Goal: Task Accomplishment & Management: Manage account settings

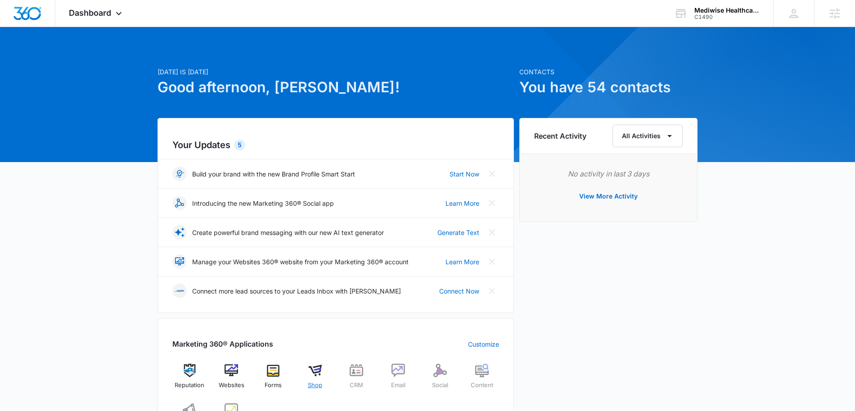
click at [316, 371] on img at bounding box center [314, 369] width 13 height 13
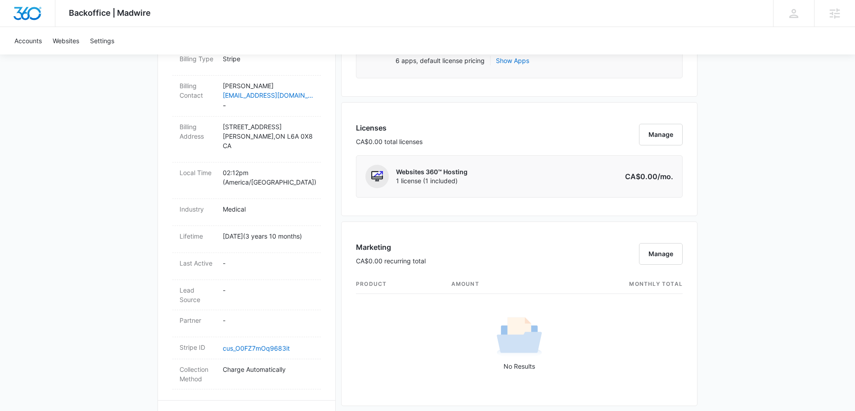
scroll to position [310, 0]
click at [652, 142] on button "Manage" at bounding box center [661, 134] width 44 height 22
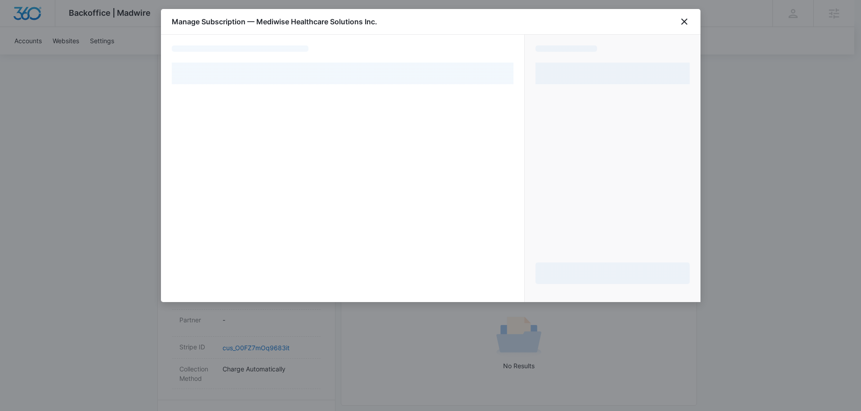
select select "pm_1QoTgVH0inx9gx8rY9VptNbd"
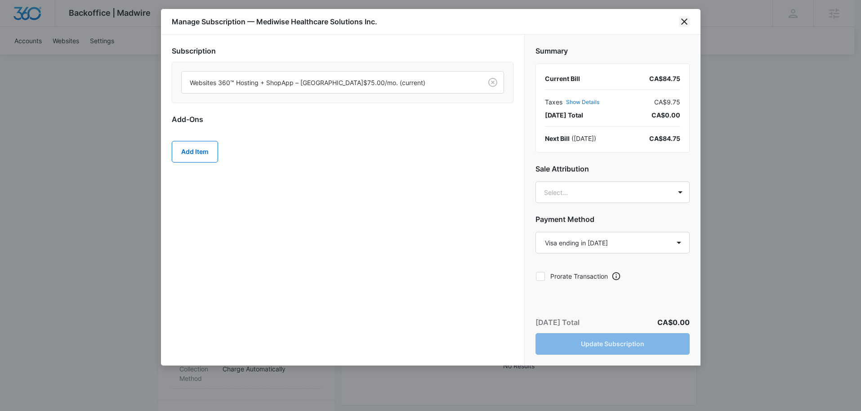
click at [682, 20] on icon "close" at bounding box center [684, 21] width 11 height 11
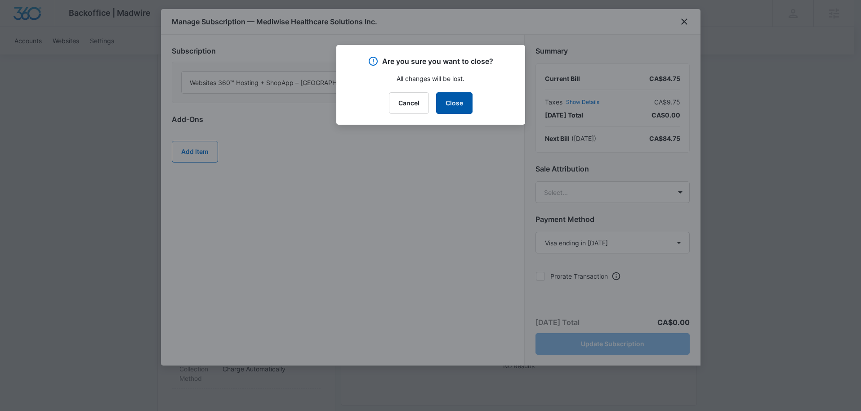
click at [466, 106] on button "Close" at bounding box center [454, 103] width 36 height 22
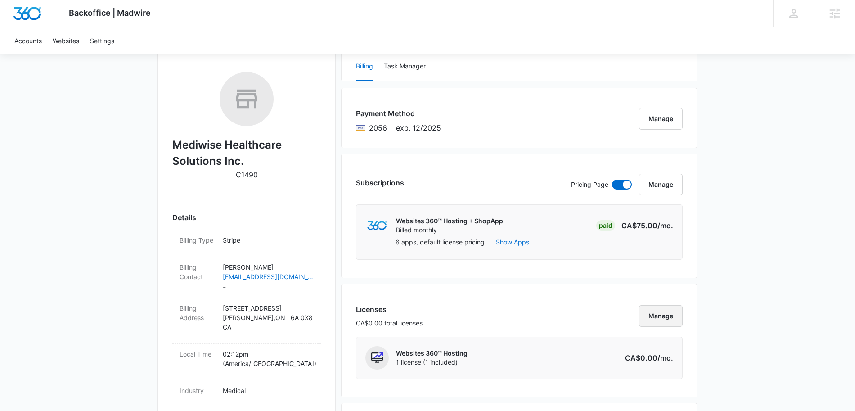
scroll to position [116, 0]
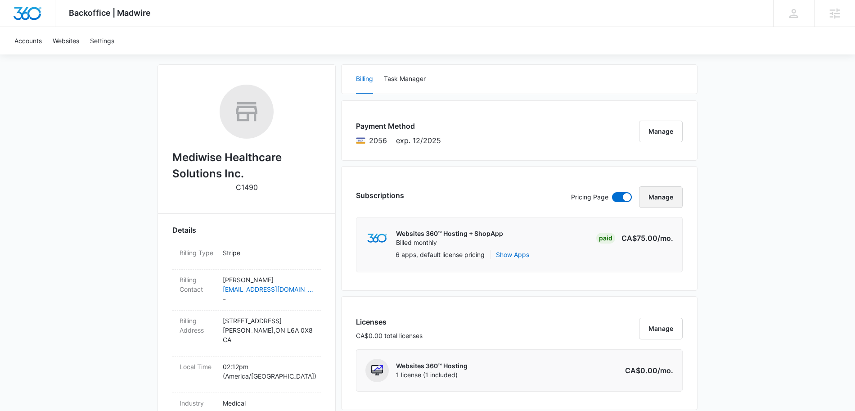
click at [658, 193] on button "Manage" at bounding box center [661, 197] width 44 height 22
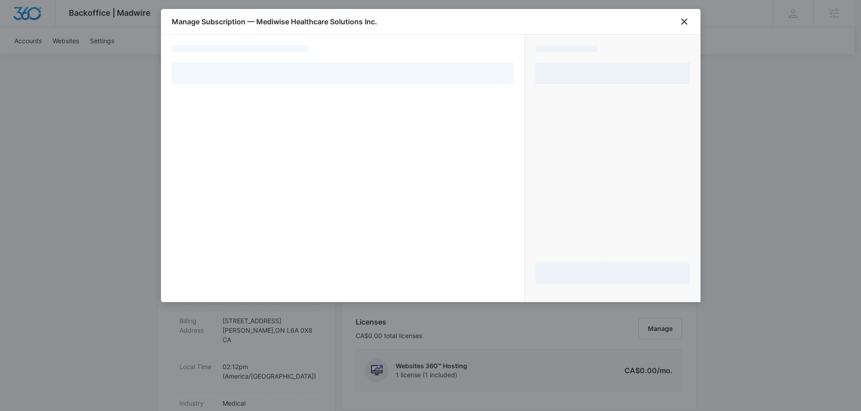
select select "pm_1QoTgVH0inx9gx8rY9VptNbd"
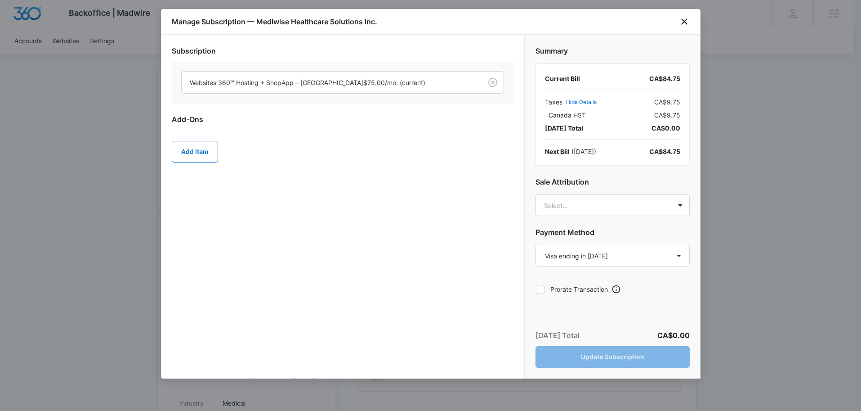
click at [107, 109] on div at bounding box center [430, 205] width 861 height 411
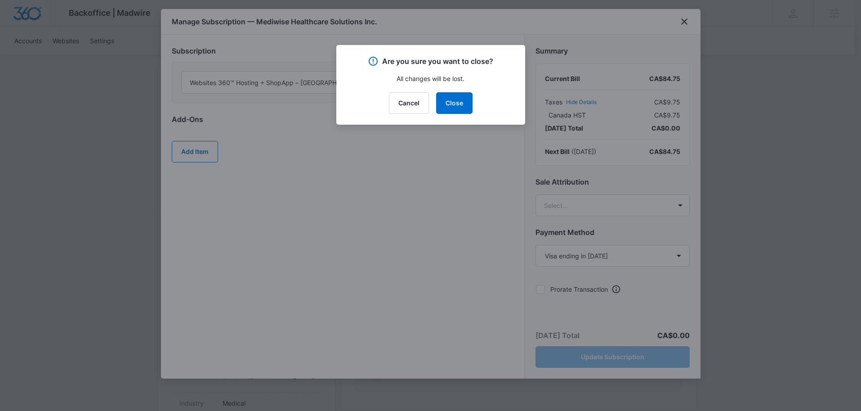
click at [139, 122] on div at bounding box center [430, 205] width 861 height 411
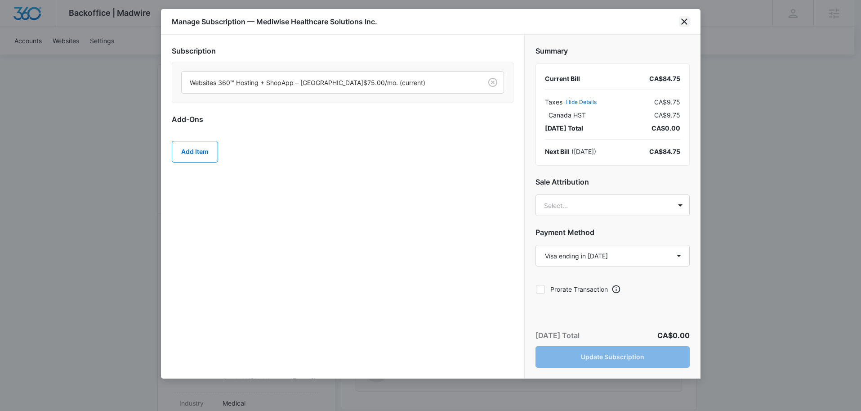
click at [684, 22] on icon "close" at bounding box center [684, 21] width 6 height 6
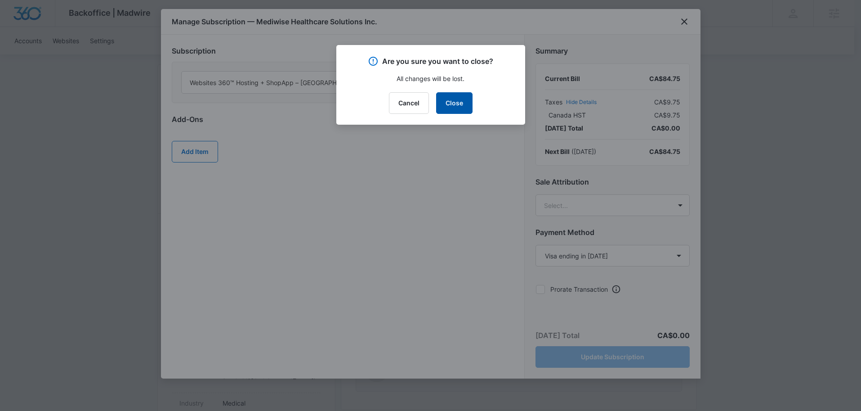
drag, startPoint x: 449, startPoint y: 104, endPoint x: 459, endPoint y: 105, distance: 10.0
click at [449, 104] on button "Close" at bounding box center [454, 103] width 36 height 22
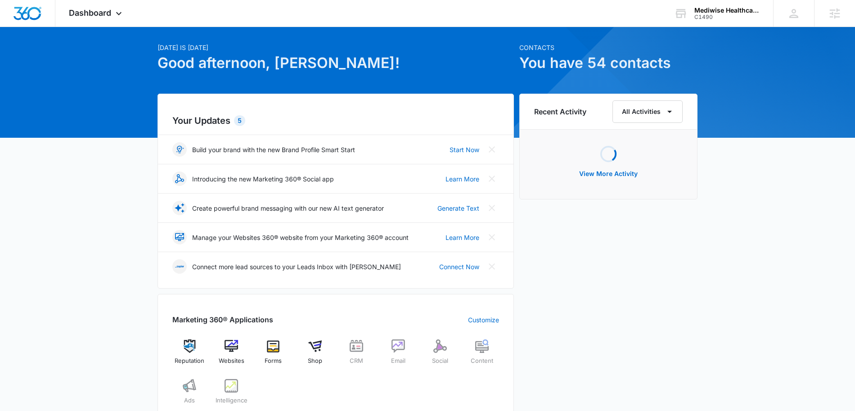
scroll to position [26, 0]
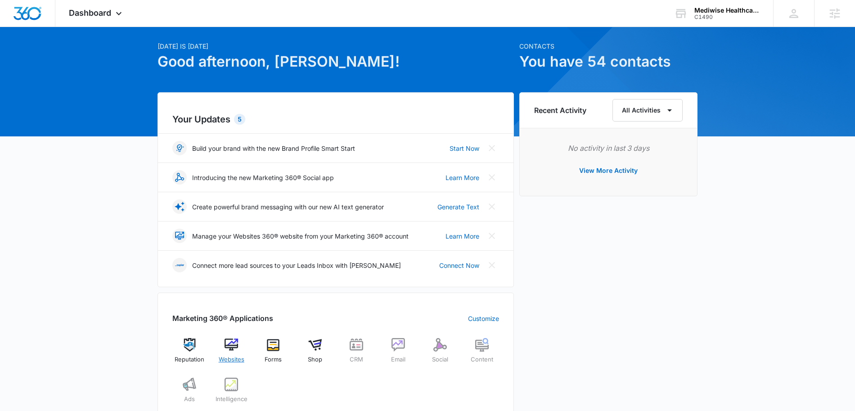
click at [234, 346] on img at bounding box center [230, 344] width 13 height 13
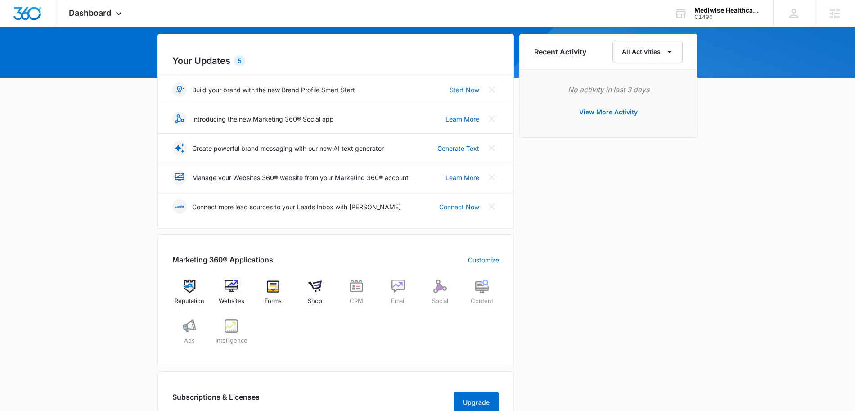
scroll to position [69, 0]
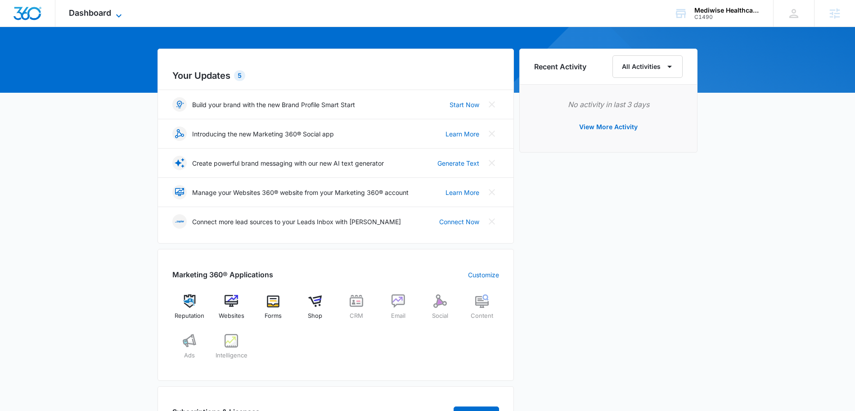
click at [121, 13] on icon at bounding box center [118, 15] width 11 height 11
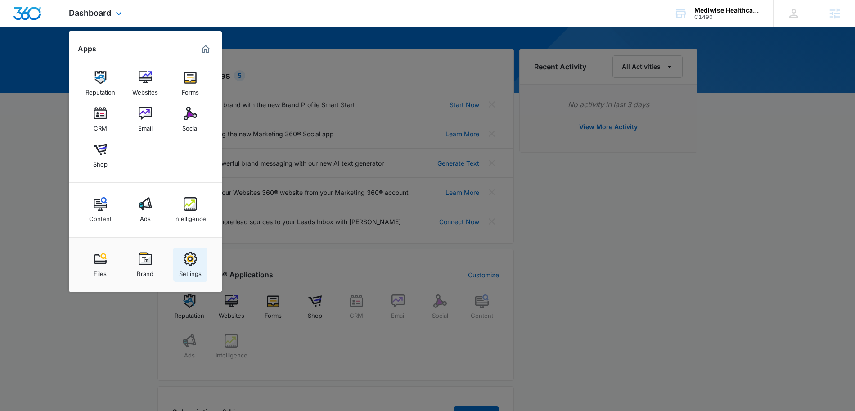
click at [189, 258] on img at bounding box center [190, 258] width 13 height 13
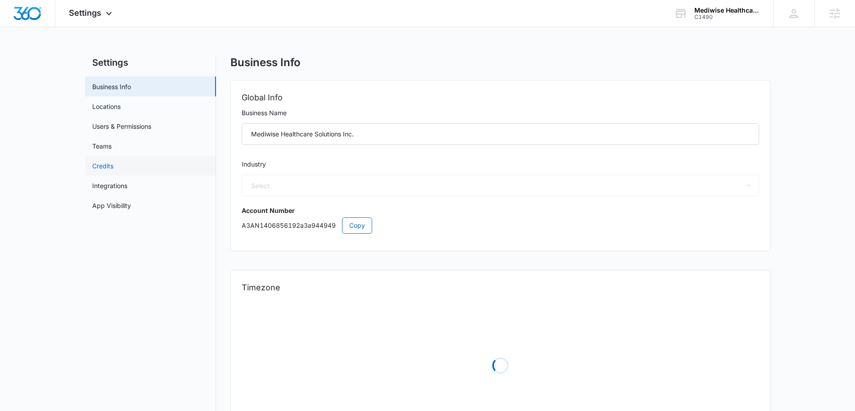
select select "13"
select select "CA"
select select "America/Toronto"
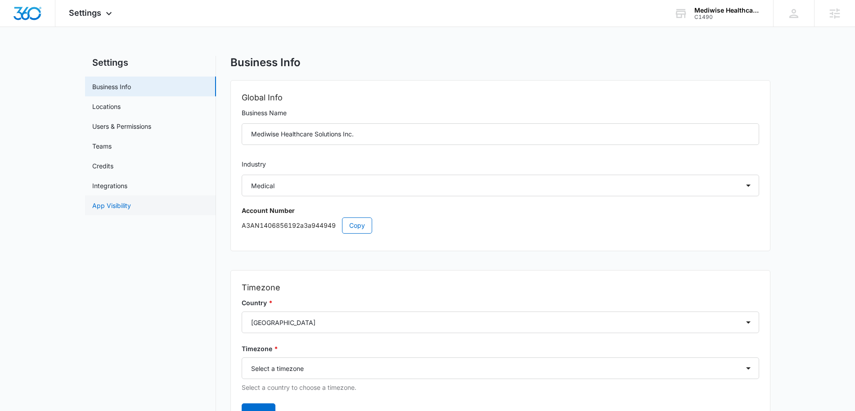
click at [115, 205] on link "App Visibility" at bounding box center [111, 205] width 39 height 9
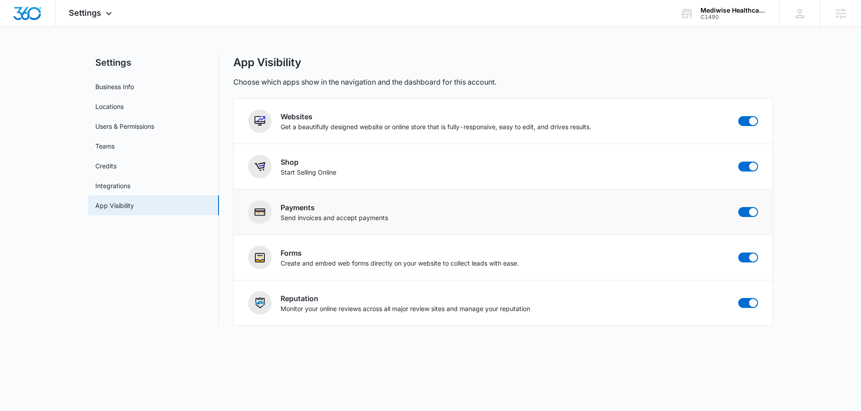
click at [641, 229] on li "Payments Send invoices and accept payments" at bounding box center [503, 211] width 539 height 45
click at [95, 16] on span "Settings" at bounding box center [85, 12] width 32 height 9
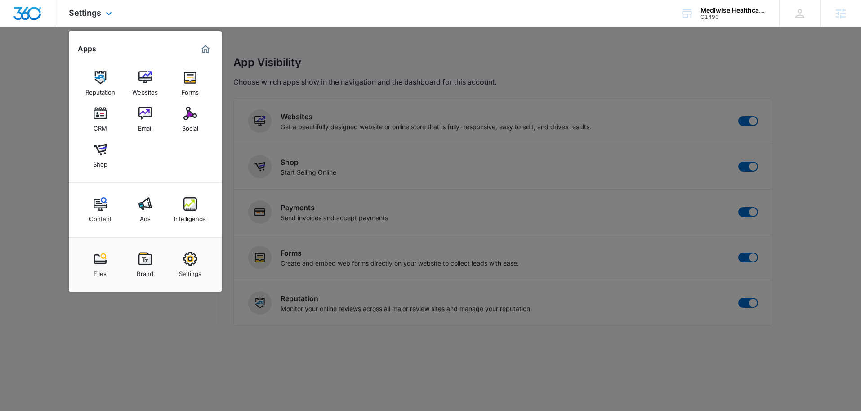
click at [32, 13] on img "Dashboard" at bounding box center [27, 13] width 29 height 13
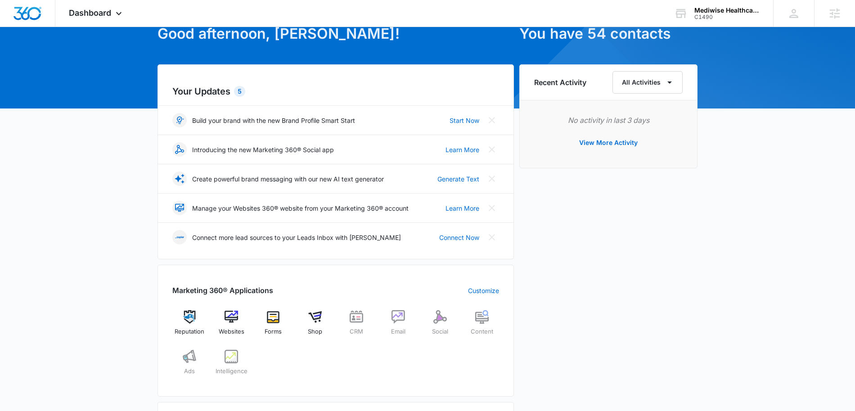
scroll to position [81, 0]
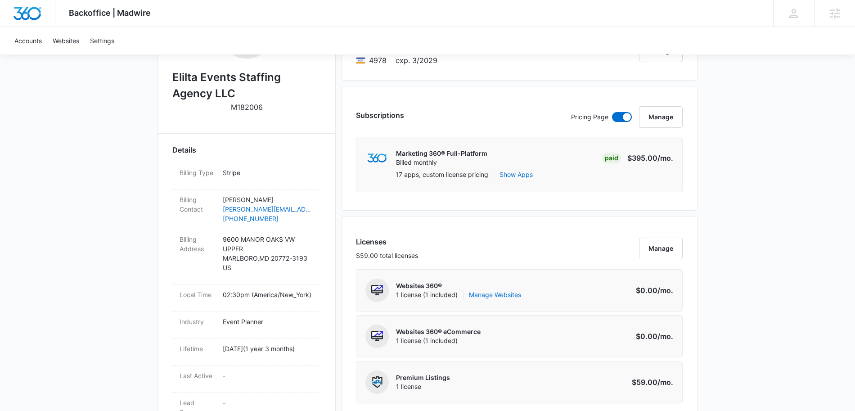
scroll to position [197, 0]
click at [507, 296] on link "Manage Websites" at bounding box center [495, 293] width 52 height 9
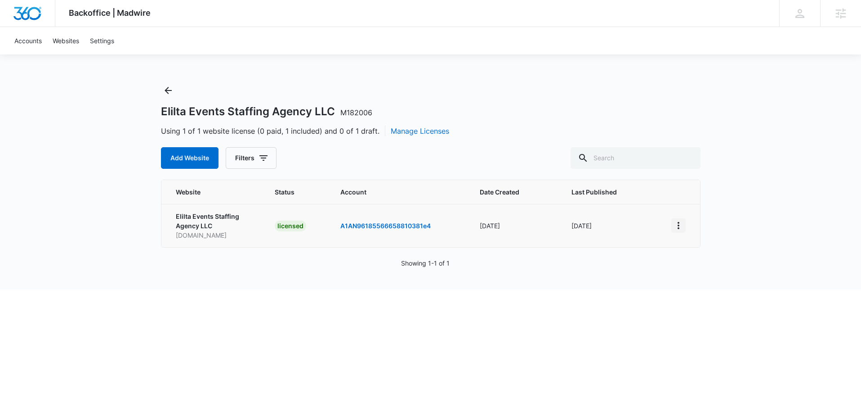
click at [678, 228] on icon "View More" at bounding box center [679, 225] width 2 height 7
click at [694, 264] on link "Edit Website" at bounding box center [701, 264] width 36 height 8
